Goal: Information Seeking & Learning: Check status

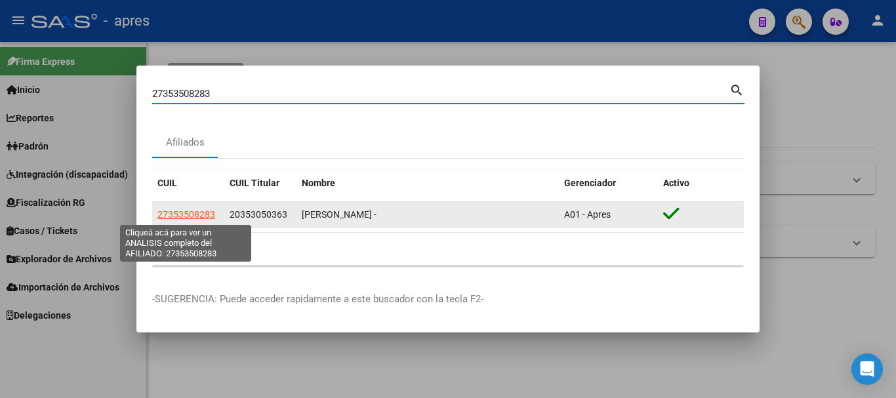
click at [210, 213] on span "27353508283" at bounding box center [186, 214] width 58 height 10
type textarea "27353508283"
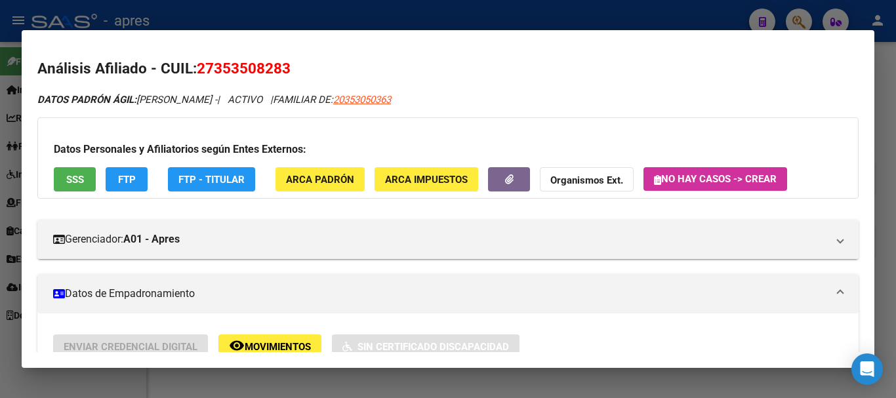
click at [85, 189] on button "SSS" at bounding box center [75, 179] width 42 height 24
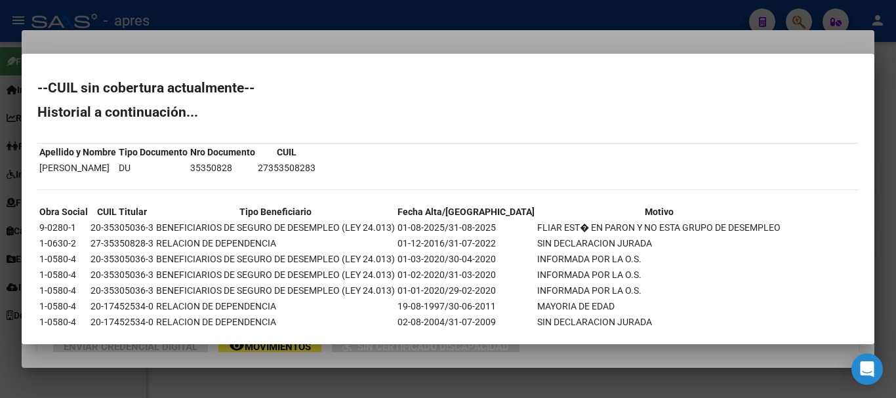
drag, startPoint x: 301, startPoint y: 163, endPoint x: 365, endPoint y: 168, distance: 64.5
click at [365, 168] on div "--CUIL sin cobertura actualmente-- Historial a continuación... Apellido y Nombr…" at bounding box center [447, 219] width 821 height 277
copy tbody "Apellido y Nombre Tipo Documento Nro Documento CUIL [PERSON_NAME] DU 35350828"
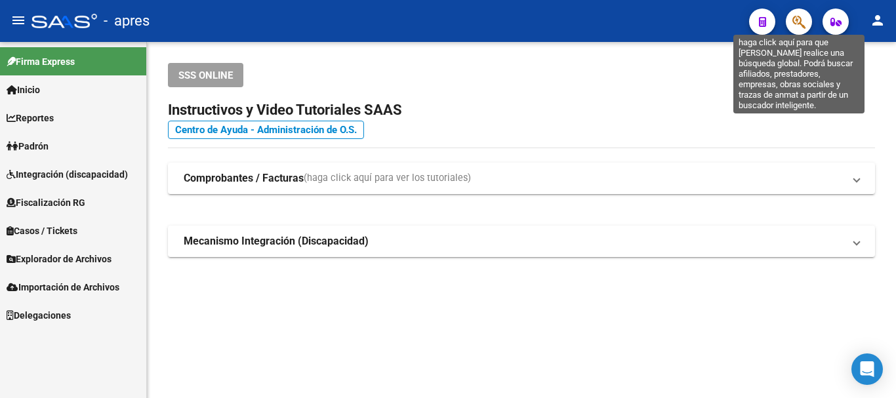
click at [800, 19] on icon "button" at bounding box center [798, 21] width 13 height 15
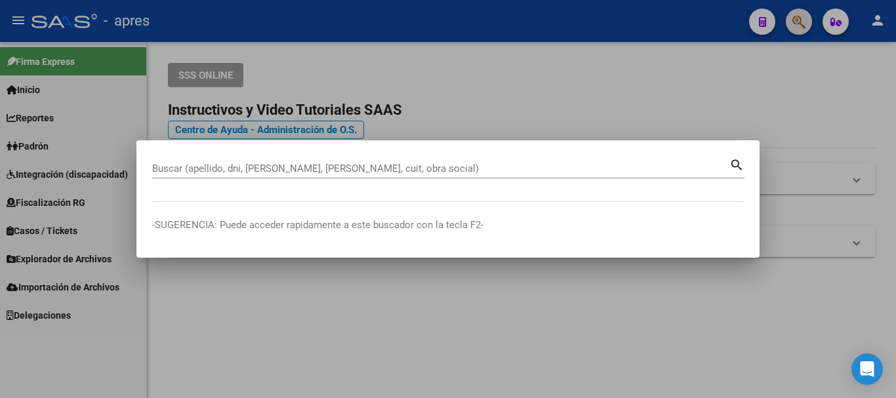
paste input "27377099538"
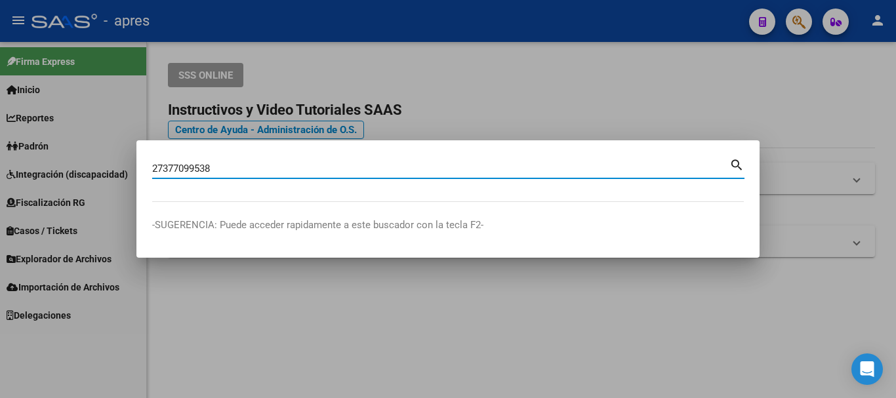
type input "27377099538"
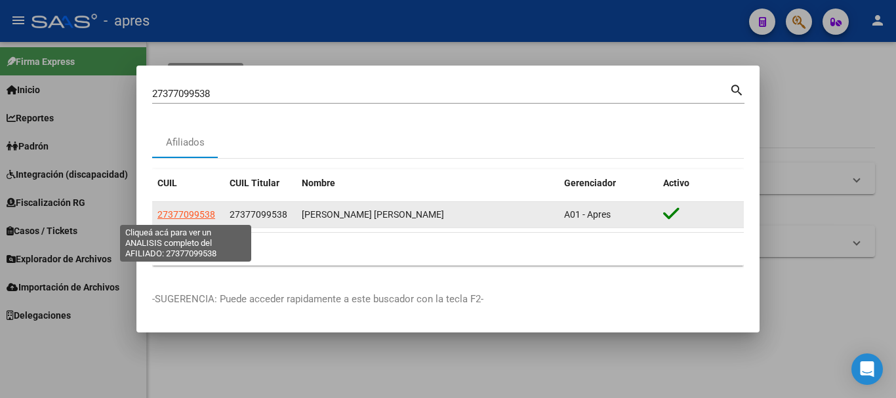
click at [201, 211] on span "27377099538" at bounding box center [186, 214] width 58 height 10
type textarea "27377099538"
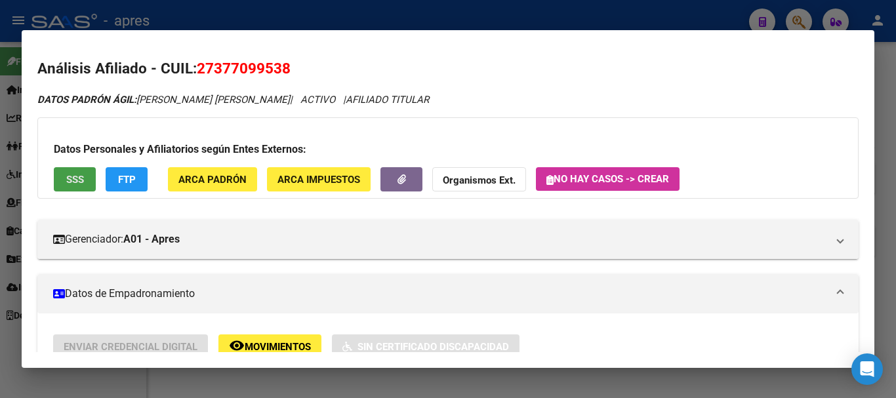
click at [73, 178] on span "SSS" at bounding box center [75, 180] width 18 height 12
